Goal: Task Accomplishment & Management: Manage account settings

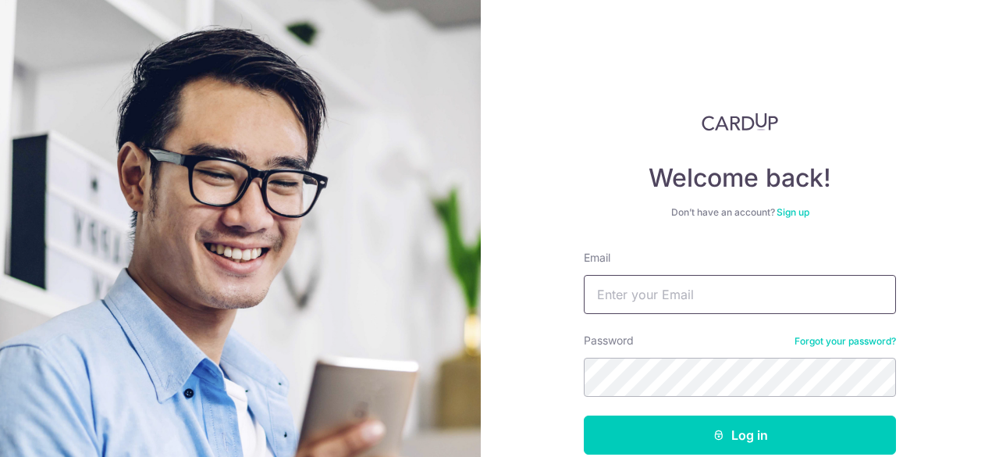
click at [701, 291] on input "Email" at bounding box center [740, 294] width 312 height 39
type input "[EMAIL_ADDRESS][DOMAIN_NAME]"
click at [584, 415] on button "Log in" at bounding box center [740, 434] width 312 height 39
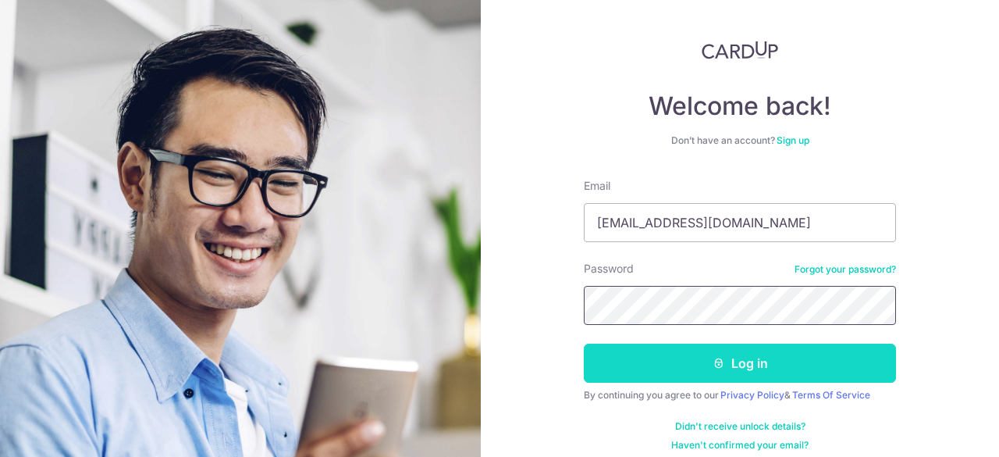
scroll to position [76, 0]
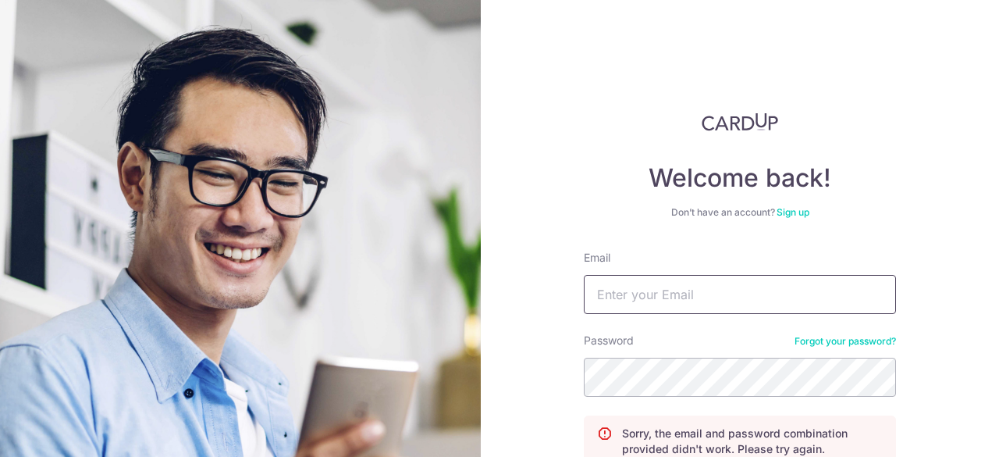
drag, startPoint x: 0, startPoint y: 0, endPoint x: 702, endPoint y: 293, distance: 760.4
click at [702, 293] on input "Email" at bounding box center [740, 294] width 312 height 39
type input "[EMAIL_ADDRESS][DOMAIN_NAME]"
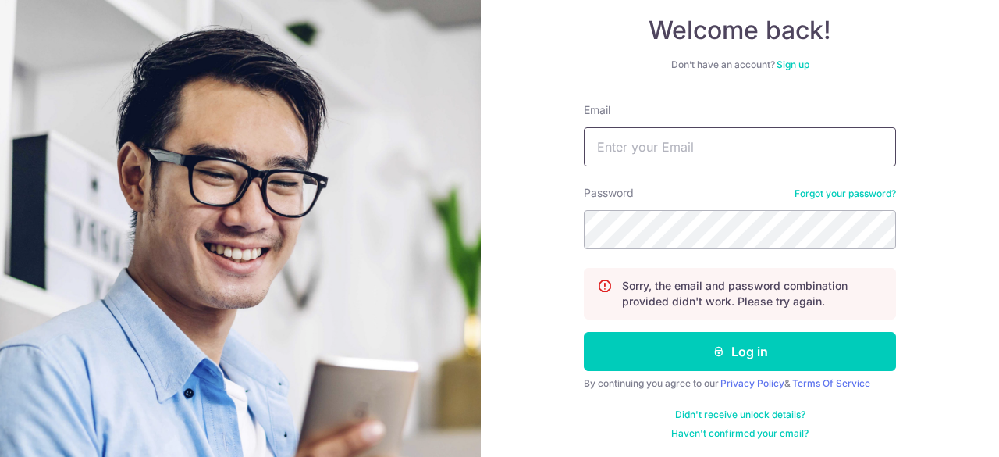
click at [671, 140] on input "Email" at bounding box center [740, 146] width 312 height 39
type input "[EMAIL_ADDRESS][DOMAIN_NAME]"
click at [584, 332] on button "Log in" at bounding box center [740, 351] width 312 height 39
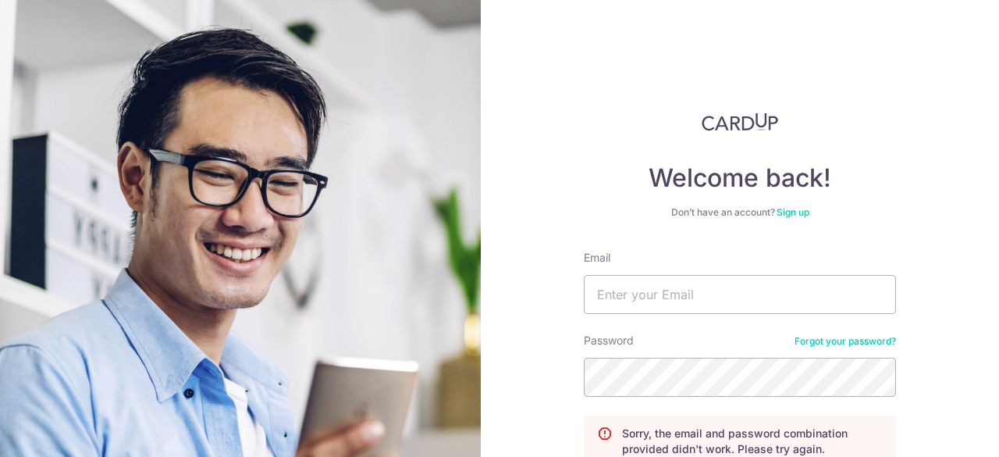
scroll to position [148, 0]
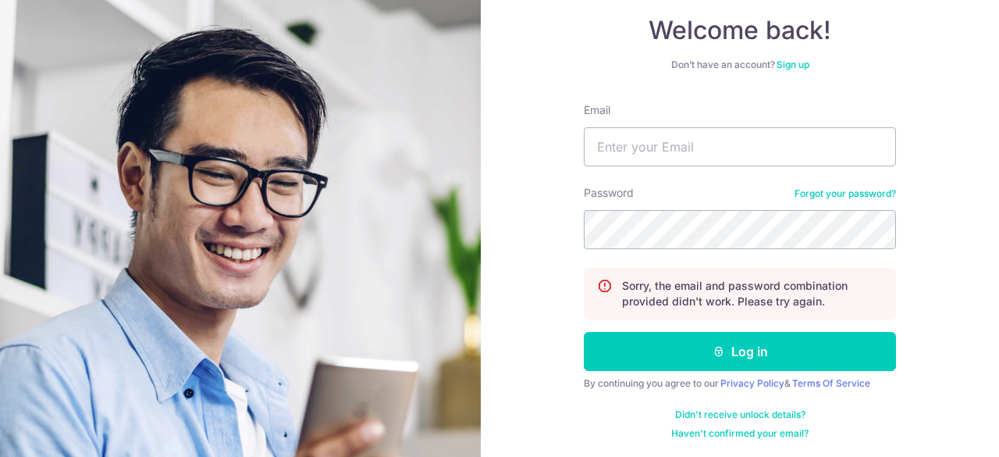
click at [821, 193] on link "Forgot your password?" at bounding box center [845, 193] width 101 height 12
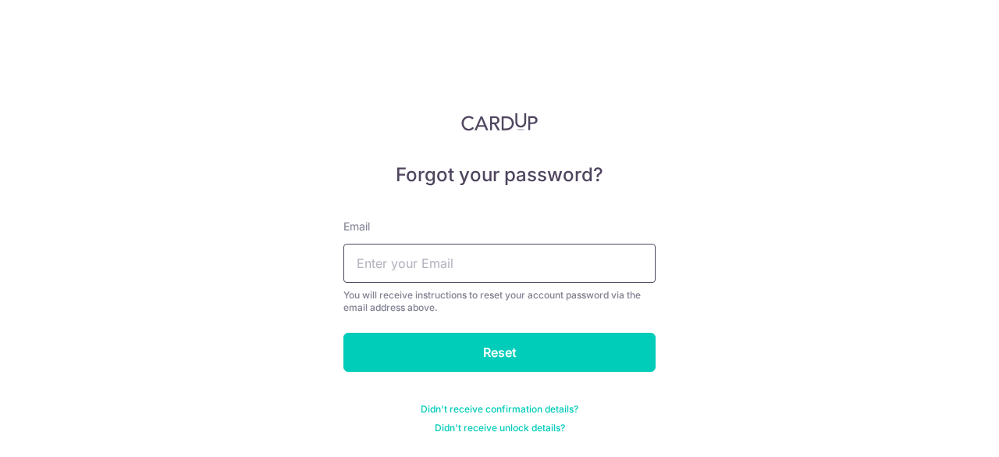
click at [483, 259] on input "text" at bounding box center [499, 263] width 312 height 39
type input "[EMAIL_ADDRESS][DOMAIN_NAME]"
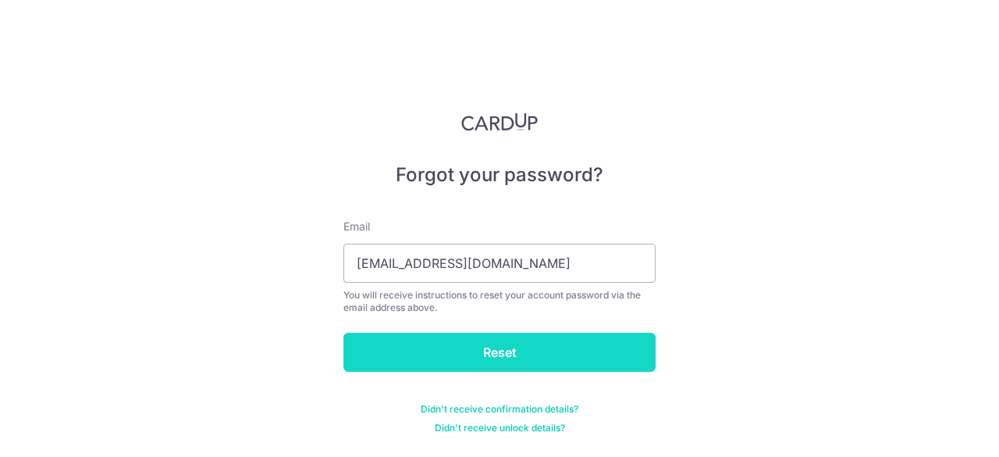
click at [490, 337] on input "Reset" at bounding box center [499, 352] width 312 height 39
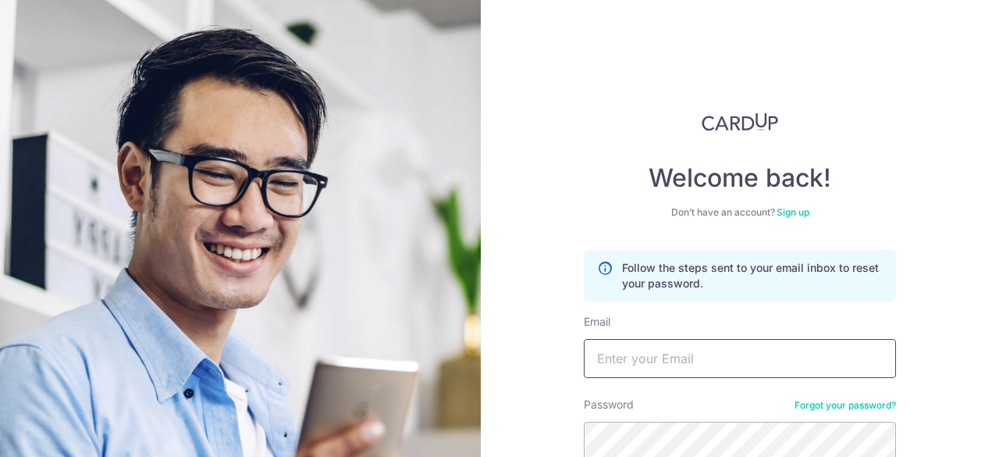
click at [635, 343] on input "Email" at bounding box center [740, 358] width 312 height 39
type input "chewhh113@gmail.com"
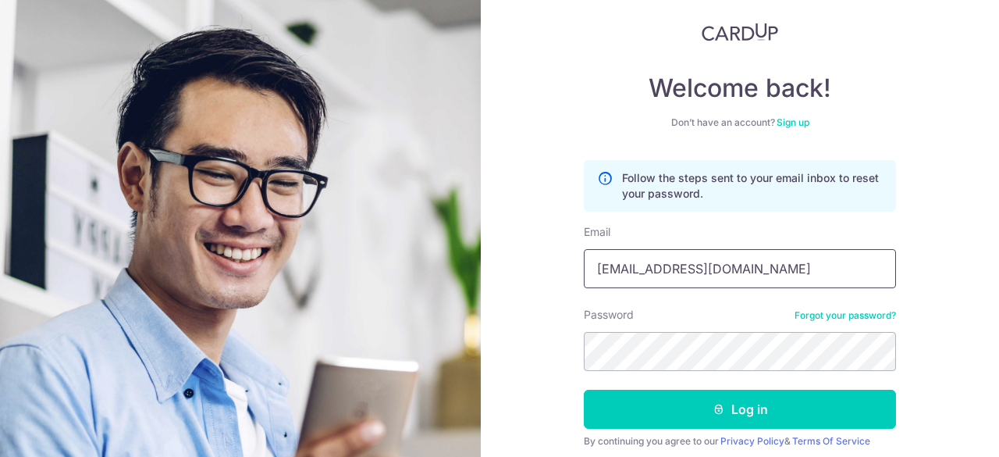
scroll to position [89, 0]
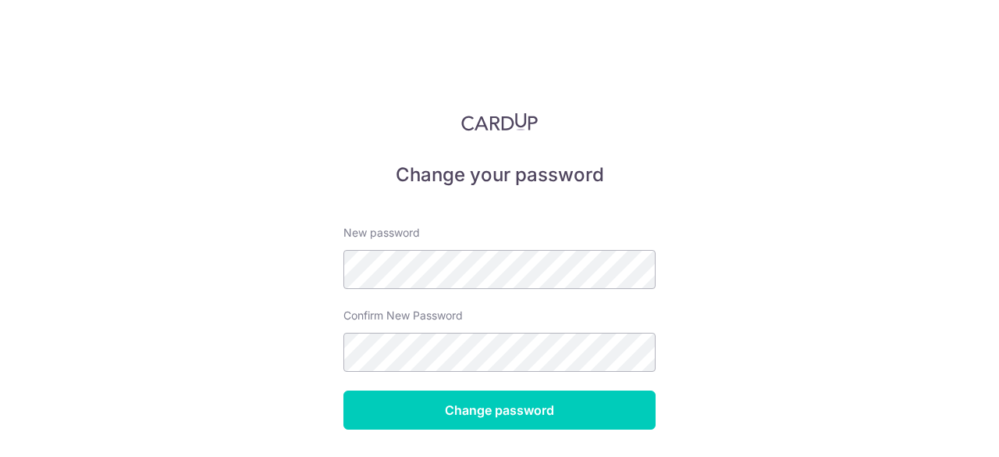
click at [455, 247] on div "New password" at bounding box center [499, 257] width 312 height 64
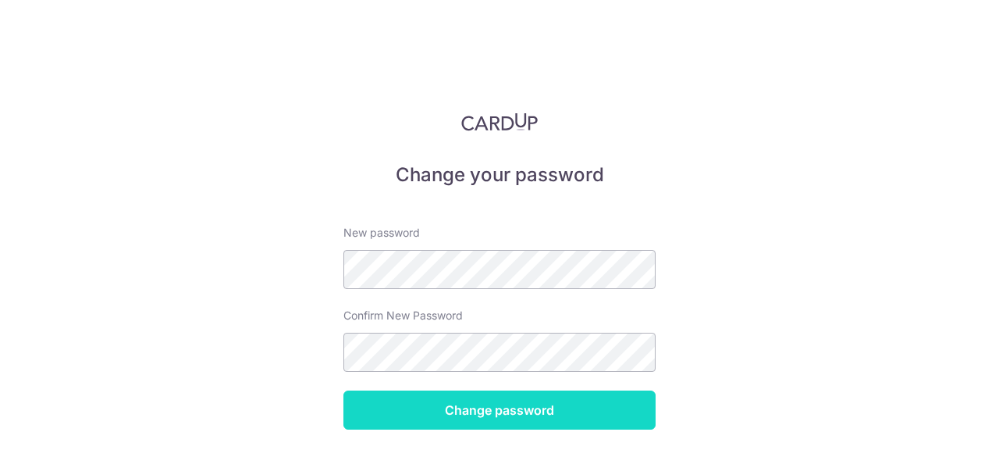
click at [569, 411] on input "Change password" at bounding box center [499, 409] width 312 height 39
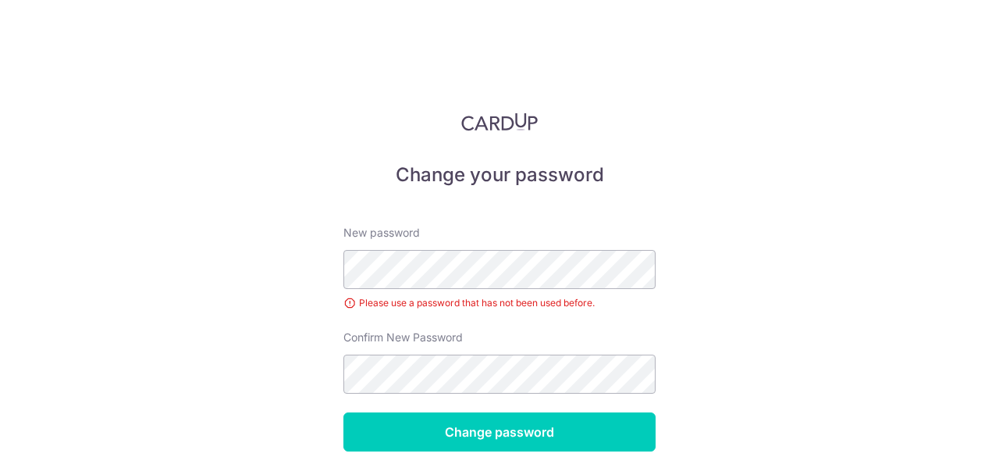
scroll to position [75, 0]
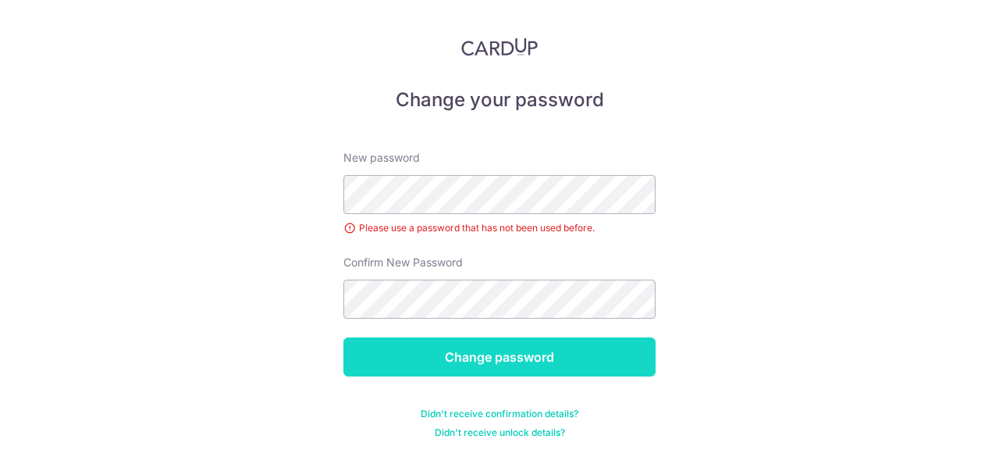
click at [491, 358] on input "Change password" at bounding box center [499, 356] width 312 height 39
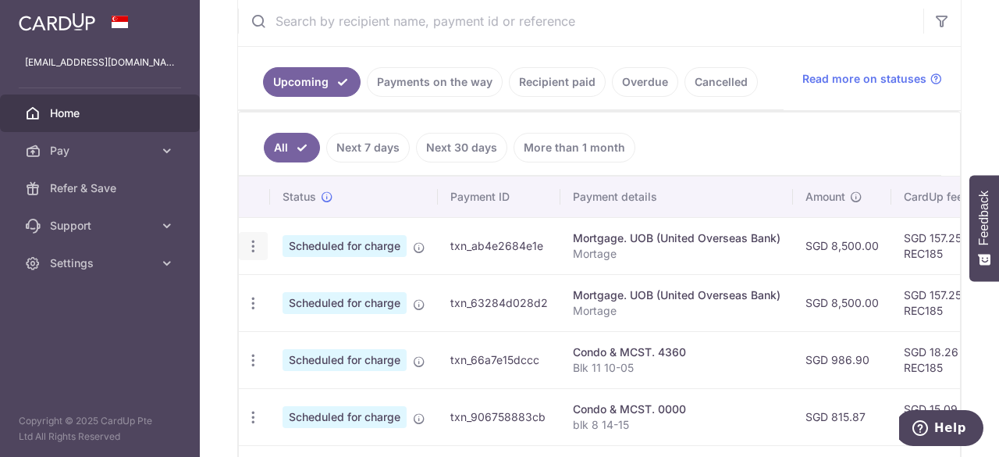
click at [252, 238] on icon "button" at bounding box center [253, 246] width 16 height 16
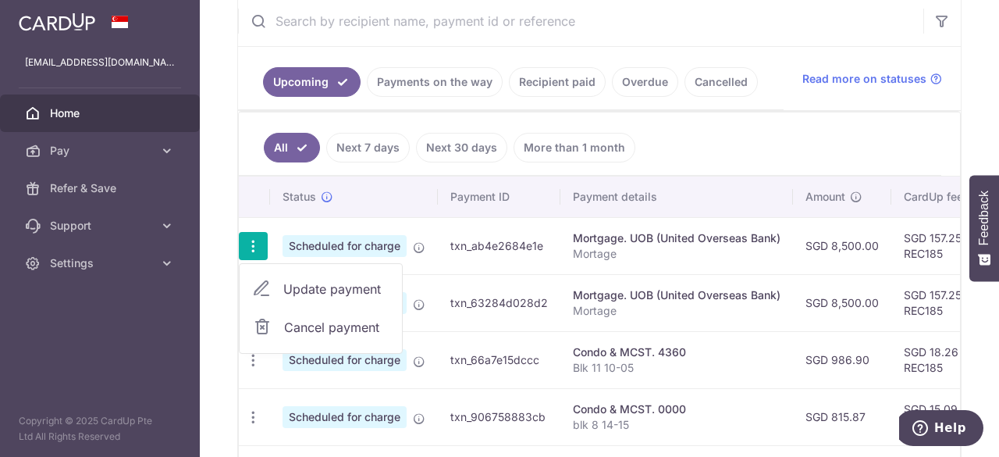
click at [252, 238] on icon "button" at bounding box center [253, 246] width 16 height 16
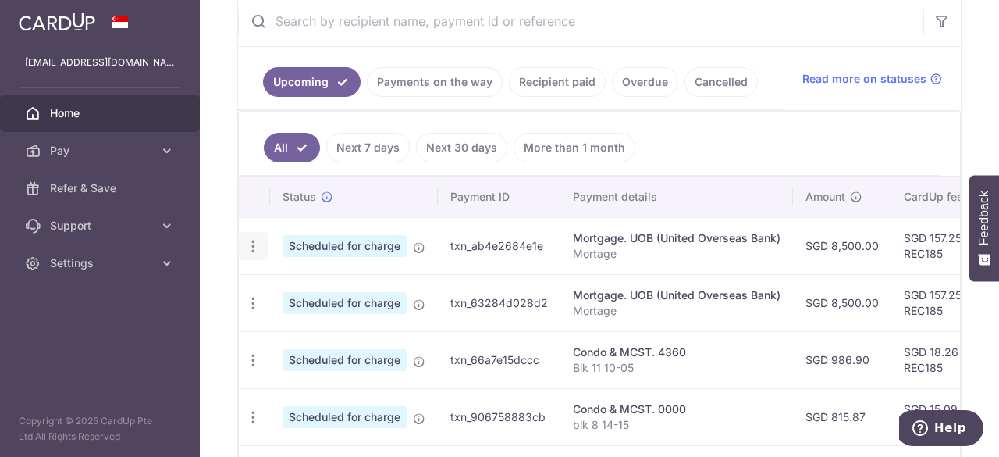
click at [254, 238] on icon "button" at bounding box center [253, 246] width 16 height 16
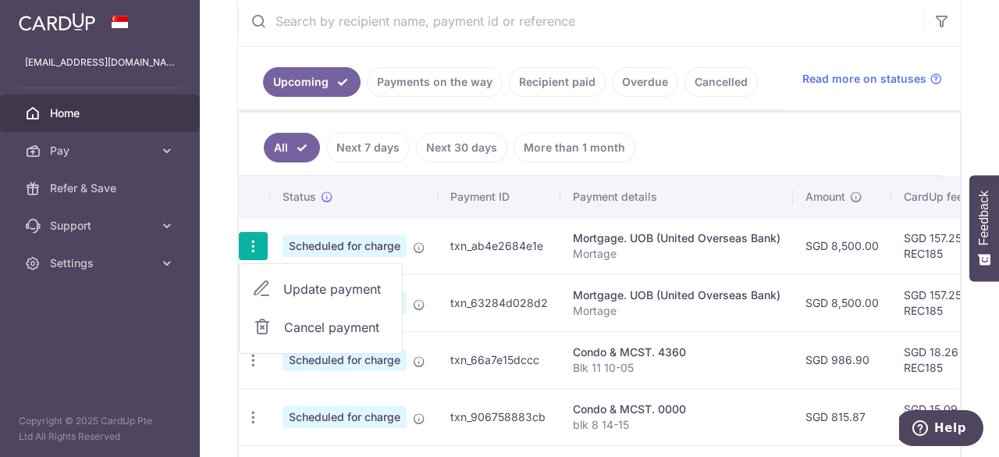
click at [332, 319] on span "Cancel payment" at bounding box center [336, 327] width 105 height 19
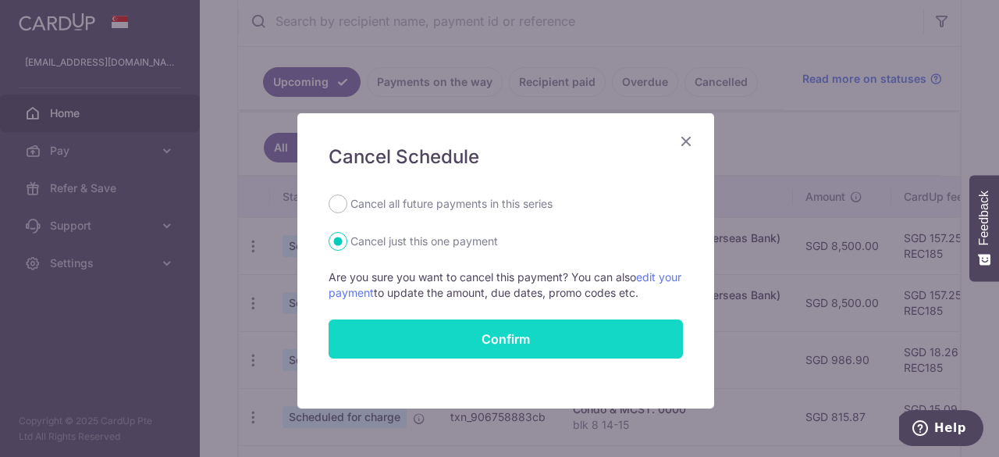
click at [362, 326] on button "Confirm" at bounding box center [506, 338] width 354 height 39
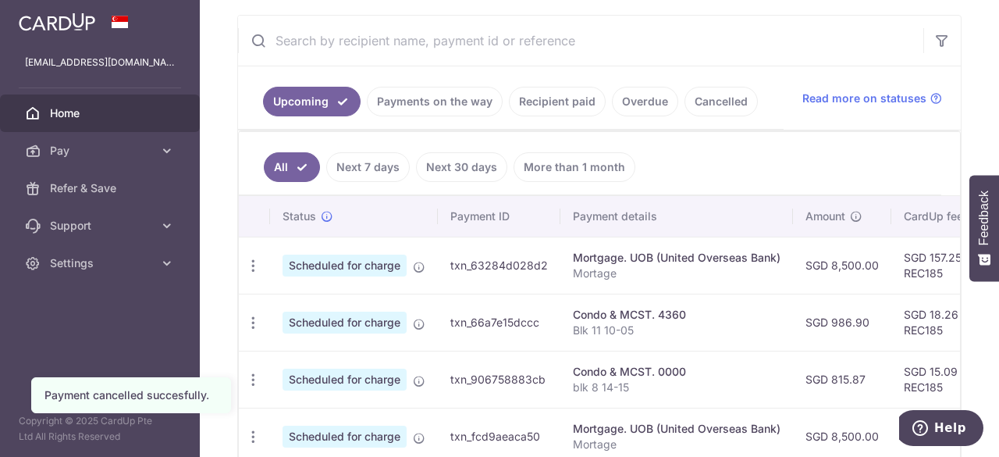
scroll to position [287, 0]
click at [256, 263] on icon "button" at bounding box center [253, 265] width 16 height 16
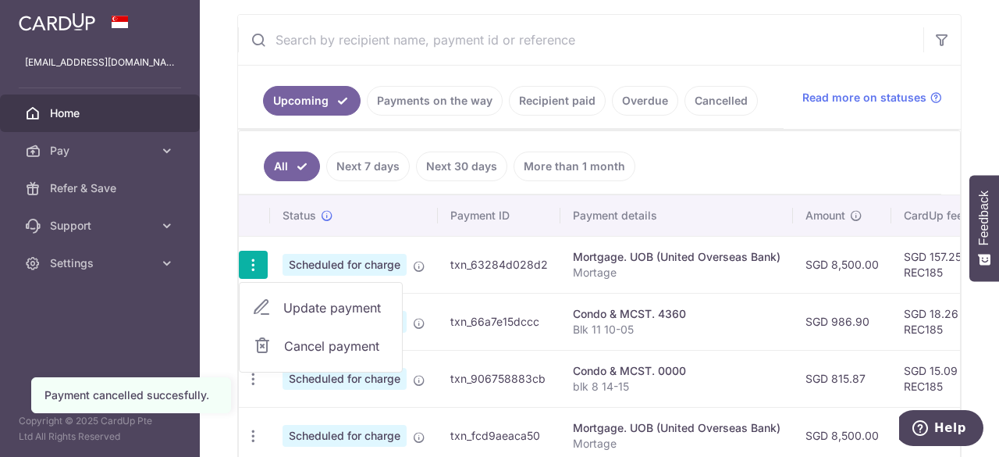
click at [311, 339] on span "Cancel payment" at bounding box center [336, 345] width 105 height 19
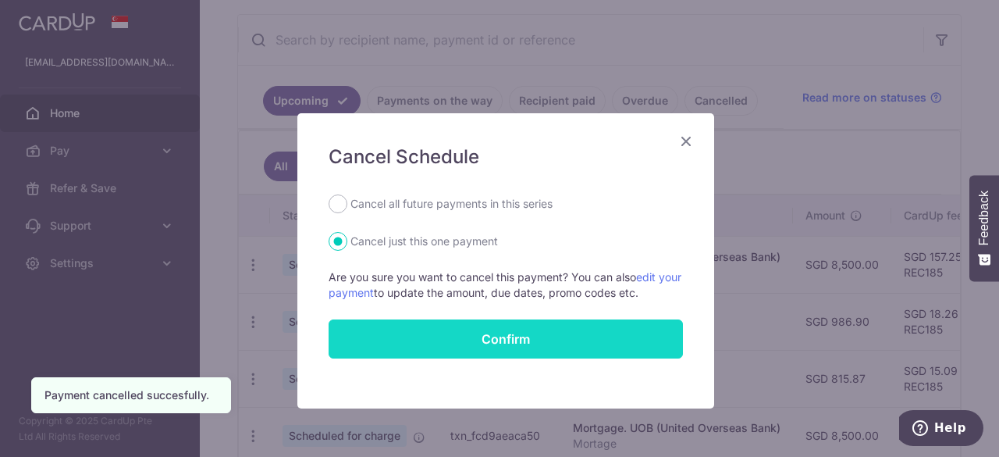
click at [396, 332] on button "Confirm" at bounding box center [506, 338] width 354 height 39
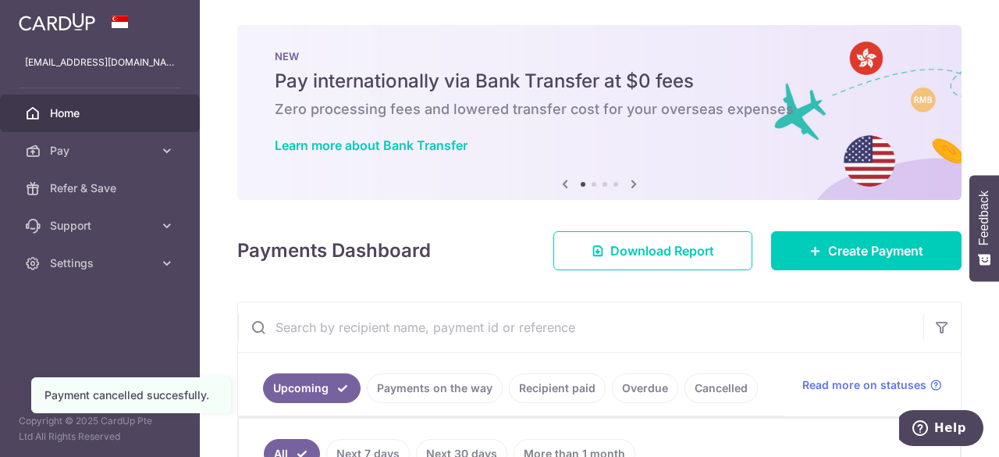
scroll to position [241, 0]
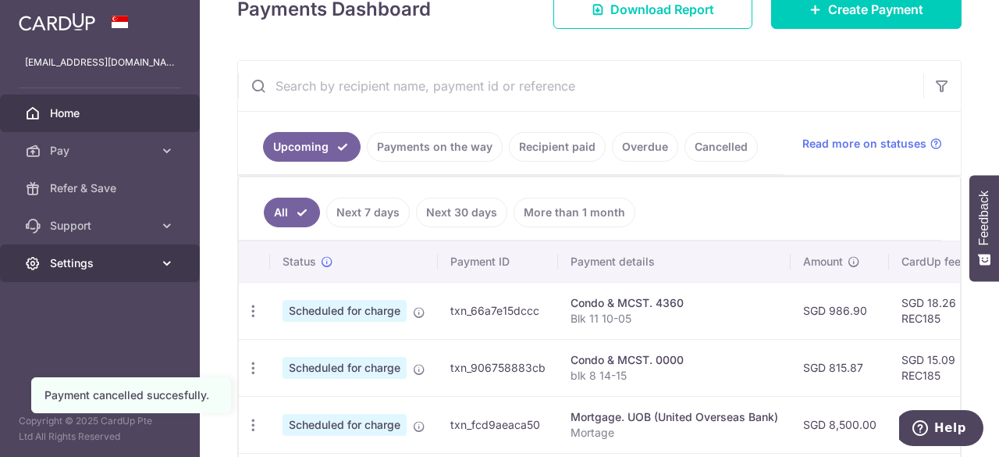
click at [151, 258] on span "Settings" at bounding box center [101, 263] width 103 height 16
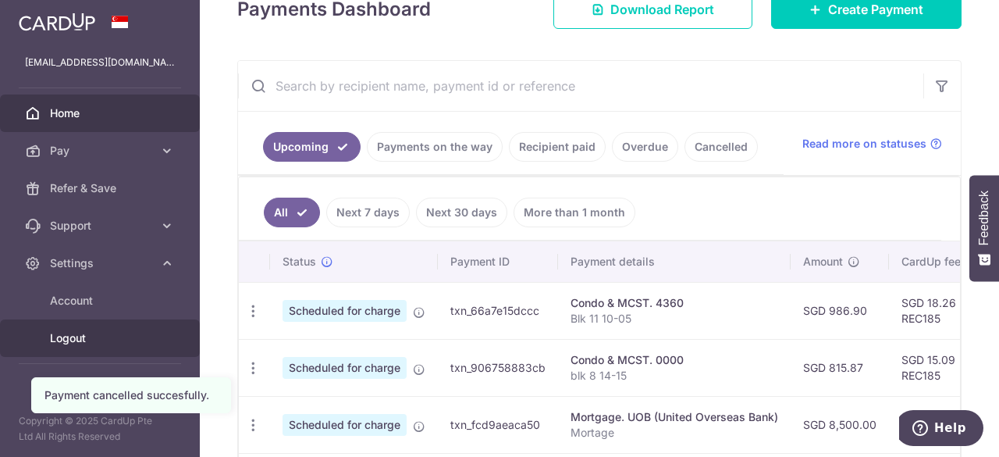
click at [91, 333] on span "Logout" at bounding box center [101, 338] width 103 height 16
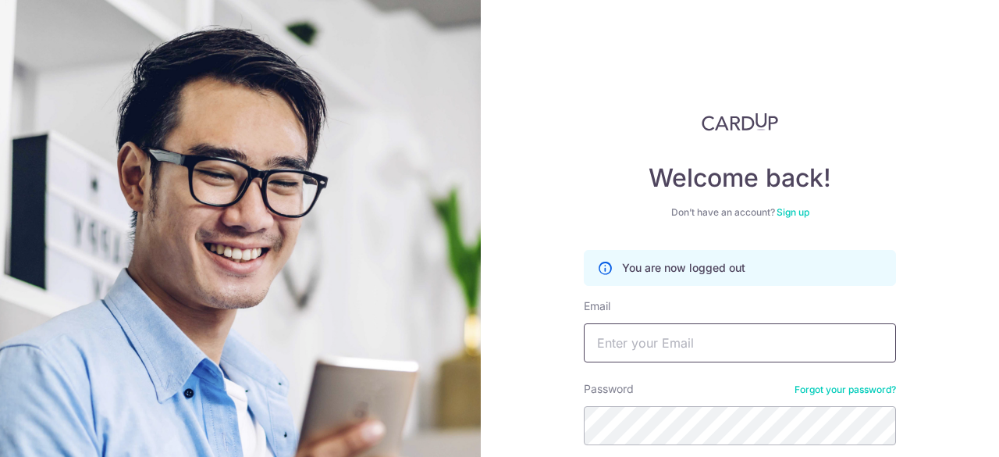
click at [676, 335] on input "Email" at bounding box center [740, 342] width 312 height 39
type input "[EMAIL_ADDRESS][DOMAIN_NAME]"
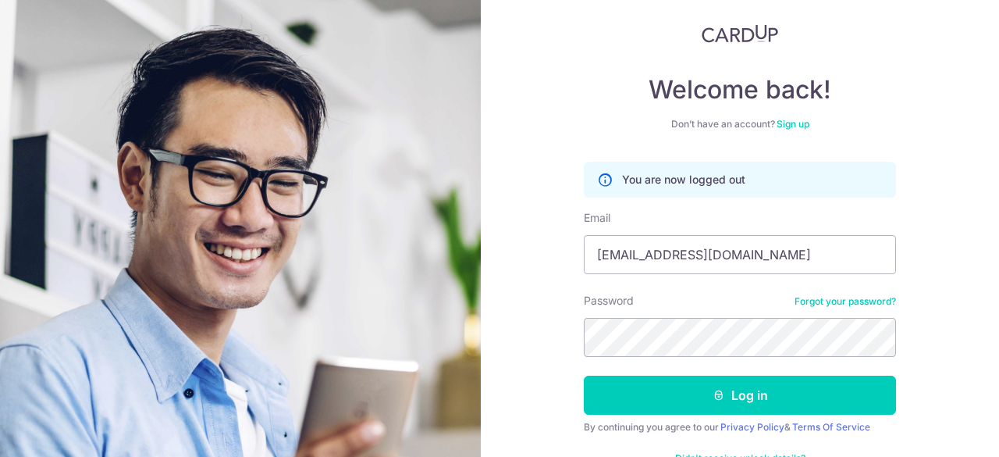
click at [869, 296] on link "Forgot your password?" at bounding box center [845, 301] width 101 height 12
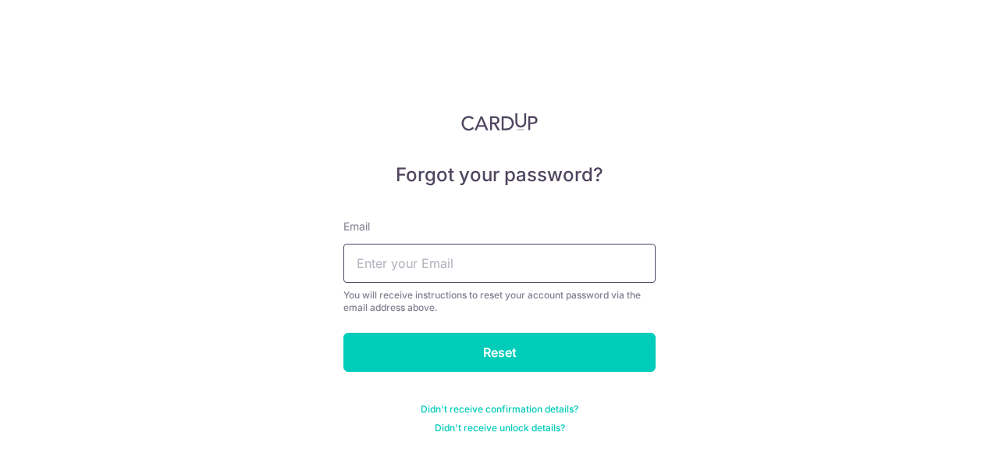
click at [635, 263] on input "text" at bounding box center [499, 263] width 312 height 39
type input "[EMAIL_ADDRESS][DOMAIN_NAME]"
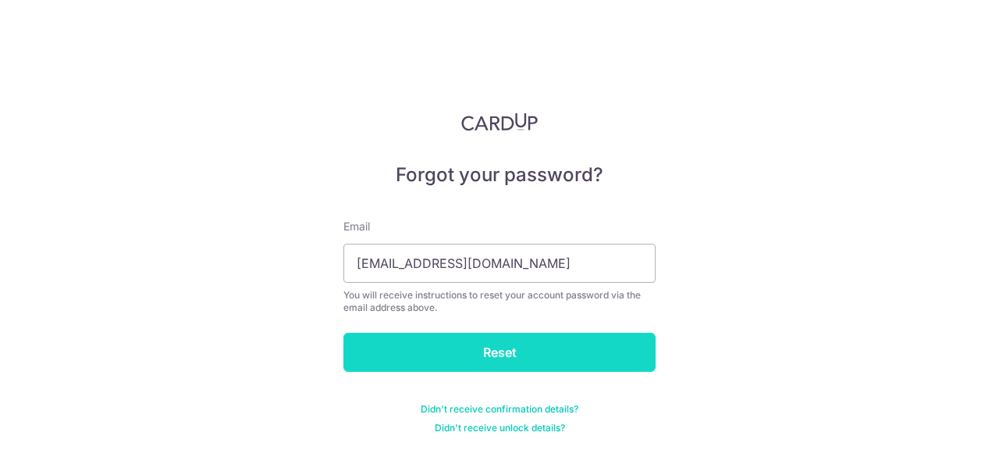
click at [481, 338] on input "Reset" at bounding box center [499, 352] width 312 height 39
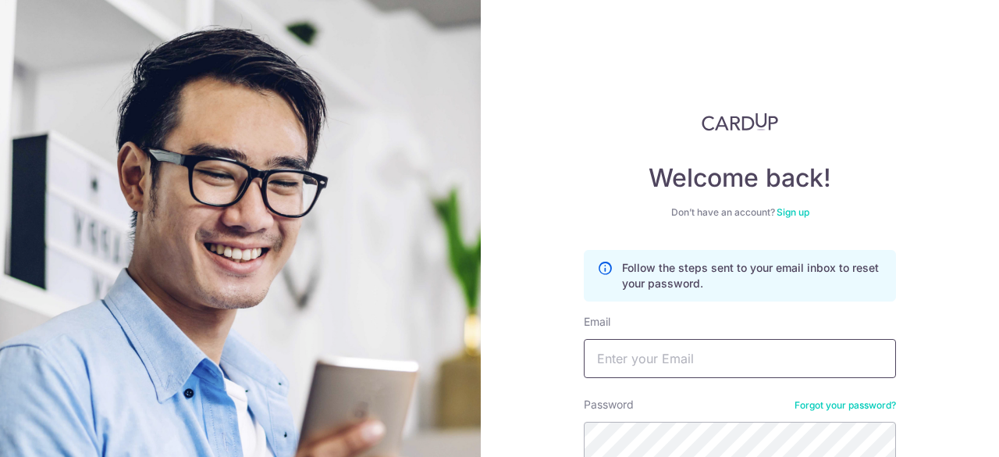
scroll to position [148, 0]
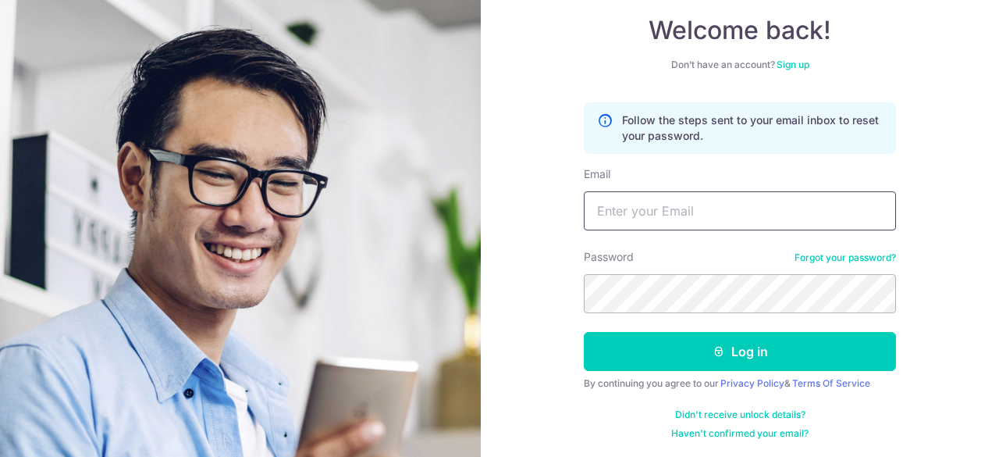
click at [645, 224] on input "Email" at bounding box center [740, 210] width 312 height 39
type input "chewhh113@gmail.com"
